Goal: Information Seeking & Learning: Learn about a topic

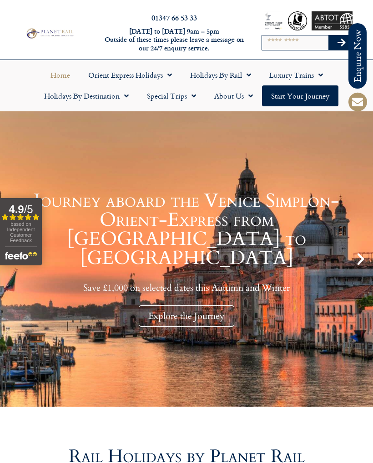
click at [244, 77] on span "Menu" at bounding box center [246, 75] width 9 height 16
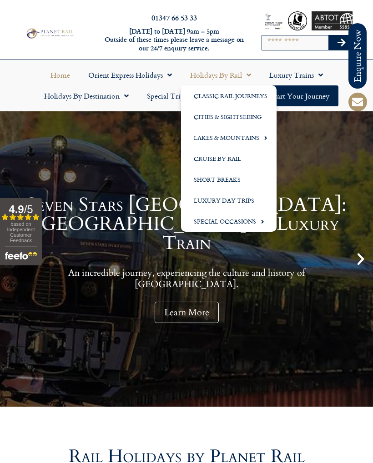
click at [322, 136] on div "Seven Stars Kyushu: Japan by Luxury Train An incredible journey, experiencing t…" at bounding box center [186, 259] width 373 height 296
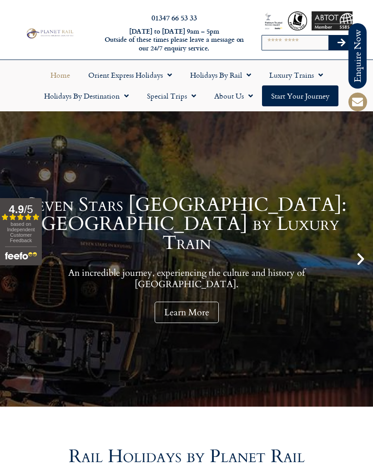
click at [122, 91] on span "Menu" at bounding box center [124, 96] width 9 height 16
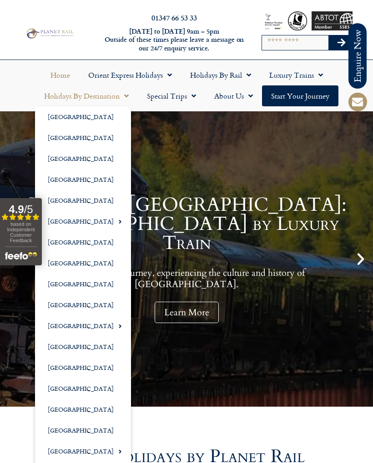
click at [60, 307] on link "[GEOGRAPHIC_DATA]" at bounding box center [83, 305] width 96 height 21
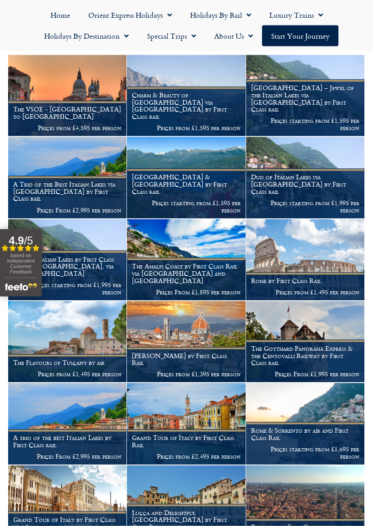
scroll to position [221, 0]
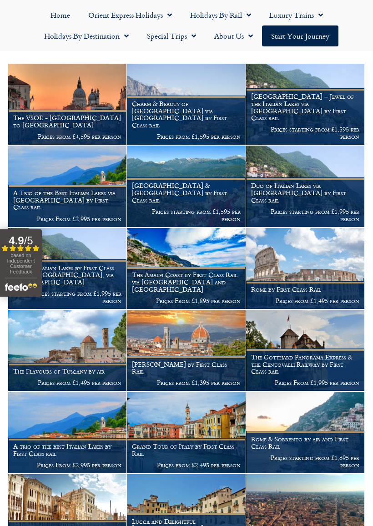
click at [304, 353] on h1 "The Gotthard Panorama Express & the Centovalli Railway by First Class rail" at bounding box center [305, 363] width 108 height 21
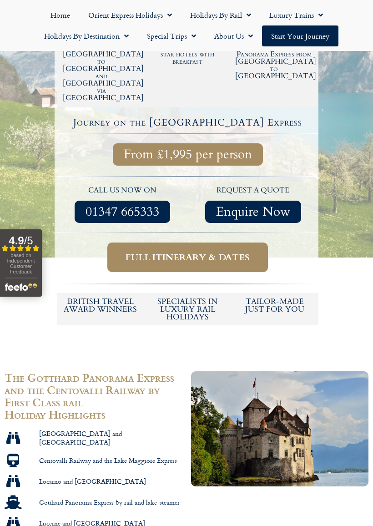
click at [210, 252] on span "Full itinerary & dates" at bounding box center [188, 257] width 124 height 11
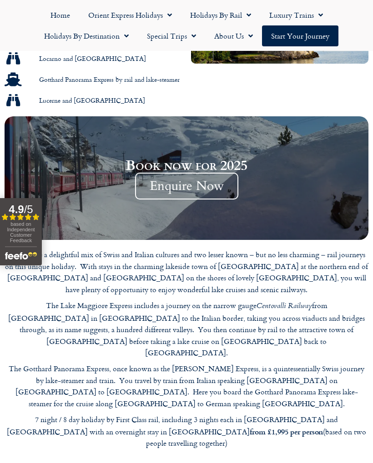
scroll to position [667, 0]
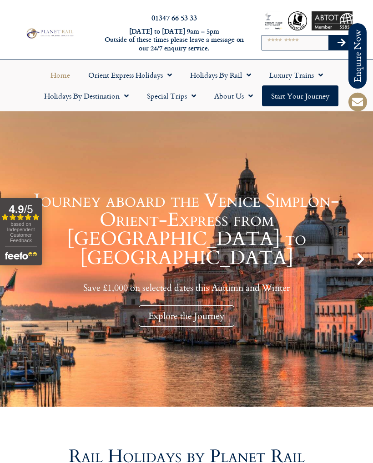
click at [124, 92] on span "Menu" at bounding box center [124, 96] width 9 height 16
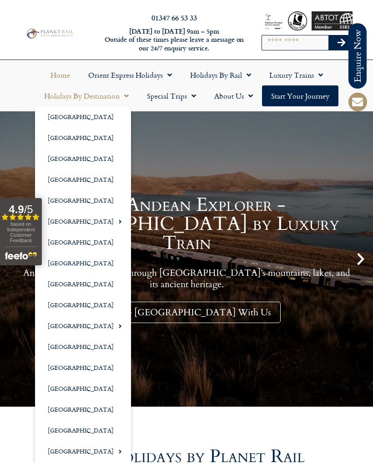
click at [66, 305] on link "[GEOGRAPHIC_DATA]" at bounding box center [83, 305] width 96 height 21
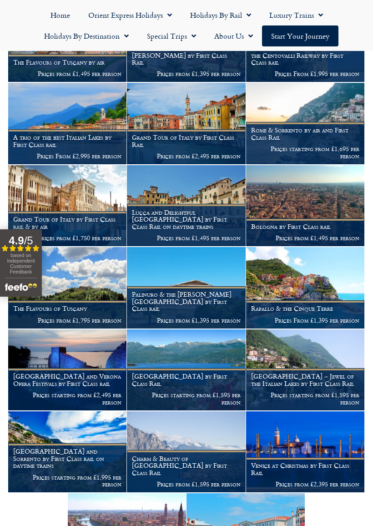
scroll to position [529, 0]
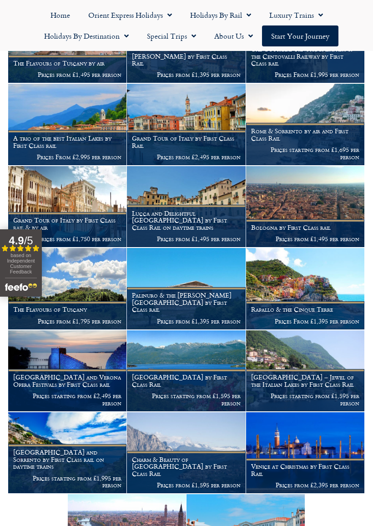
click at [89, 450] on h1 "[GEOGRAPHIC_DATA] and Sorrento by First Class rail on daytime trains" at bounding box center [67, 458] width 108 height 21
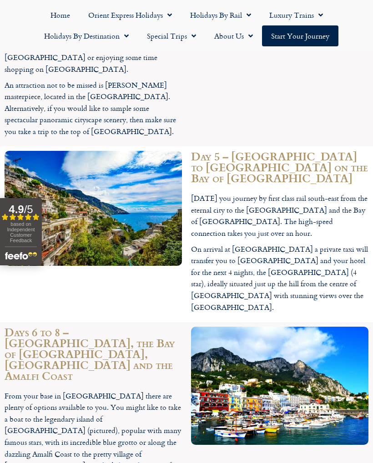
scroll to position [1899, 0]
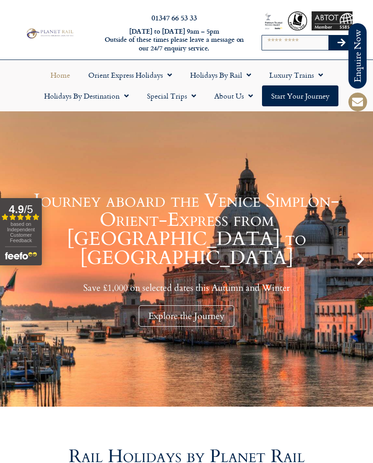
click at [125, 96] on span "Menu" at bounding box center [124, 96] width 9 height 16
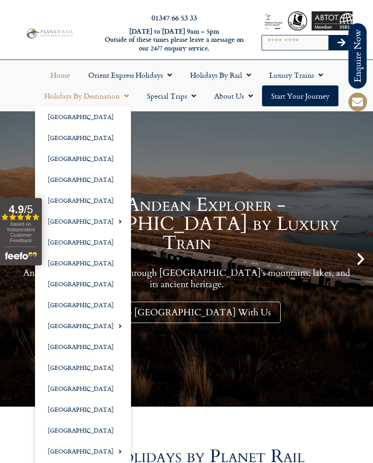
click at [67, 307] on link "[GEOGRAPHIC_DATA]" at bounding box center [83, 305] width 96 height 21
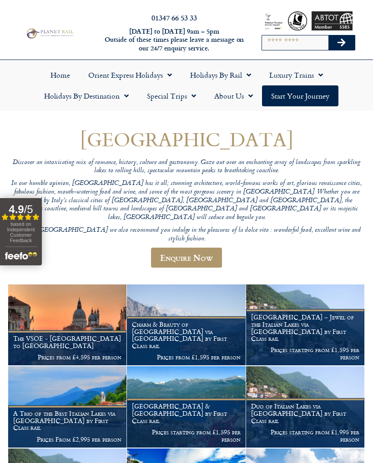
click at [248, 75] on span "Menu" at bounding box center [246, 75] width 9 height 16
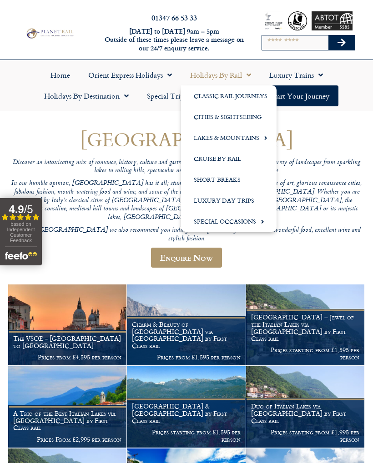
click at [249, 116] on link "Cities & Sightseeing" at bounding box center [229, 116] width 96 height 21
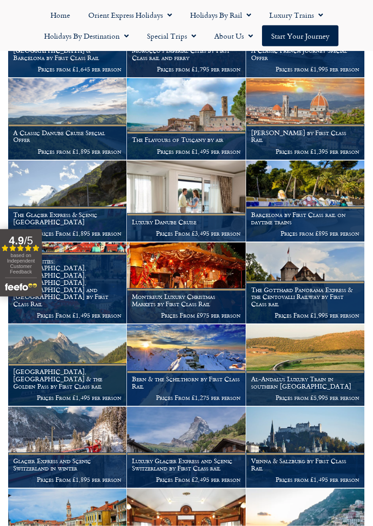
scroll to position [690, 0]
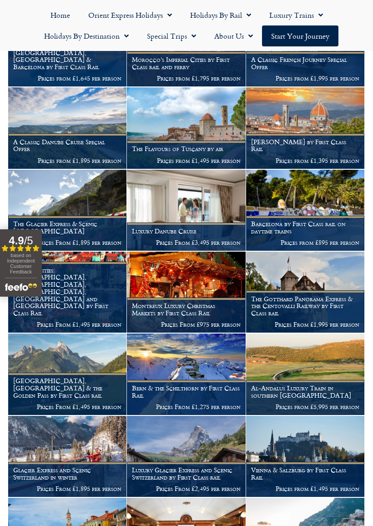
click at [312, 157] on p "Prices from £1,395 per person" at bounding box center [305, 160] width 108 height 7
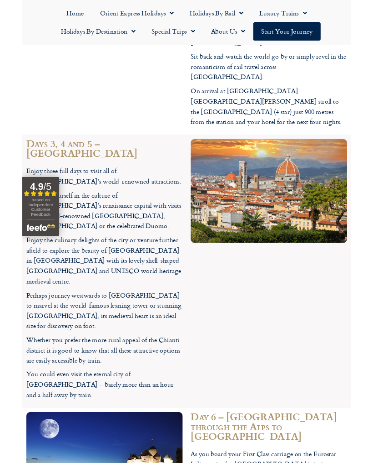
scroll to position [1800, 0]
